Goal: Task Accomplishment & Management: Manage account settings

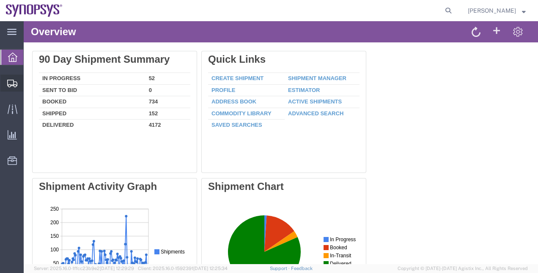
click at [0, 0] on span "Shipment Manager" at bounding box center [0, 0] width 0 height 0
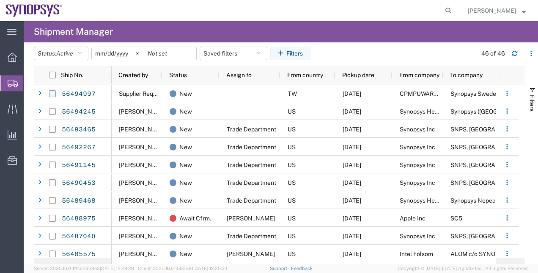
drag, startPoint x: 520, startPoint y: 0, endPoint x: 52, endPoint y: 95, distance: 478.0
click at [52, 95] on input "Press Space to toggle row selection (unchecked)" at bounding box center [52, 93] width 7 height 7
checkbox input "true"
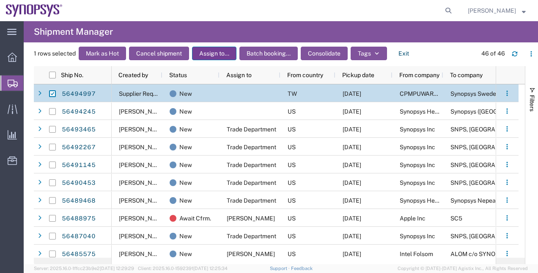
click at [212, 55] on button "Assign to..." at bounding box center [214, 54] width 44 height 14
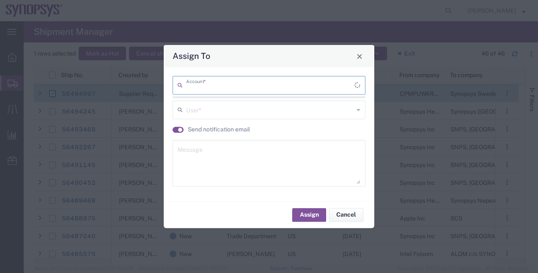
click at [209, 90] on input "text" at bounding box center [270, 84] width 168 height 15
click at [194, 102] on input "text" at bounding box center [270, 109] width 168 height 15
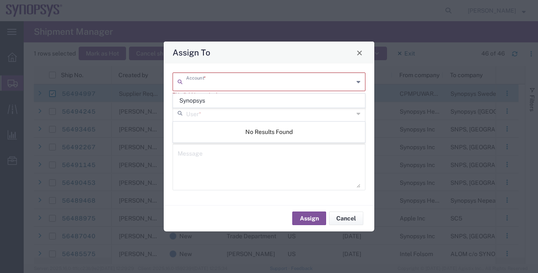
click at [200, 85] on input "text" at bounding box center [270, 81] width 168 height 15
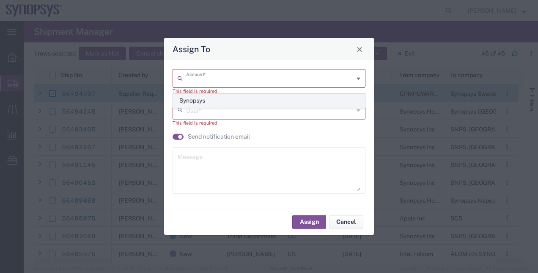
click at [194, 99] on span "Synopsys" at bounding box center [270, 100] width 192 height 13
type input "Synopsys"
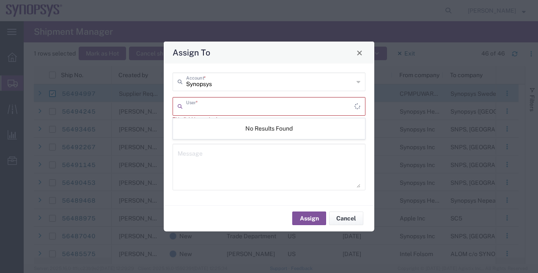
click at [194, 107] on input "text" at bounding box center [270, 105] width 168 height 15
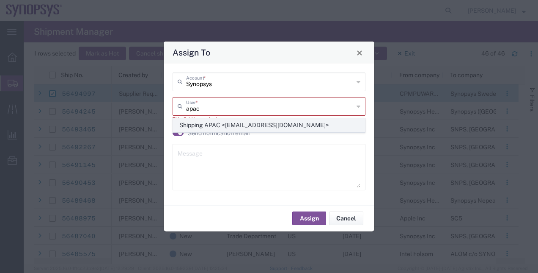
click at [206, 120] on span "Shipping APAC <shipping-apac@synopsys.com>" at bounding box center [270, 124] width 192 height 13
type input "Shipping APAC <shipping-apac@synopsys.com>"
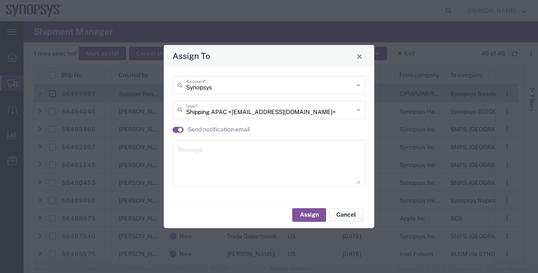
click at [206, 140] on div "Message" at bounding box center [269, 163] width 193 height 47
click at [206, 145] on textarea at bounding box center [269, 162] width 183 height 41
type textarea "."
click at [307, 218] on button "Assign" at bounding box center [309, 215] width 34 height 14
